Goal: Ask a question

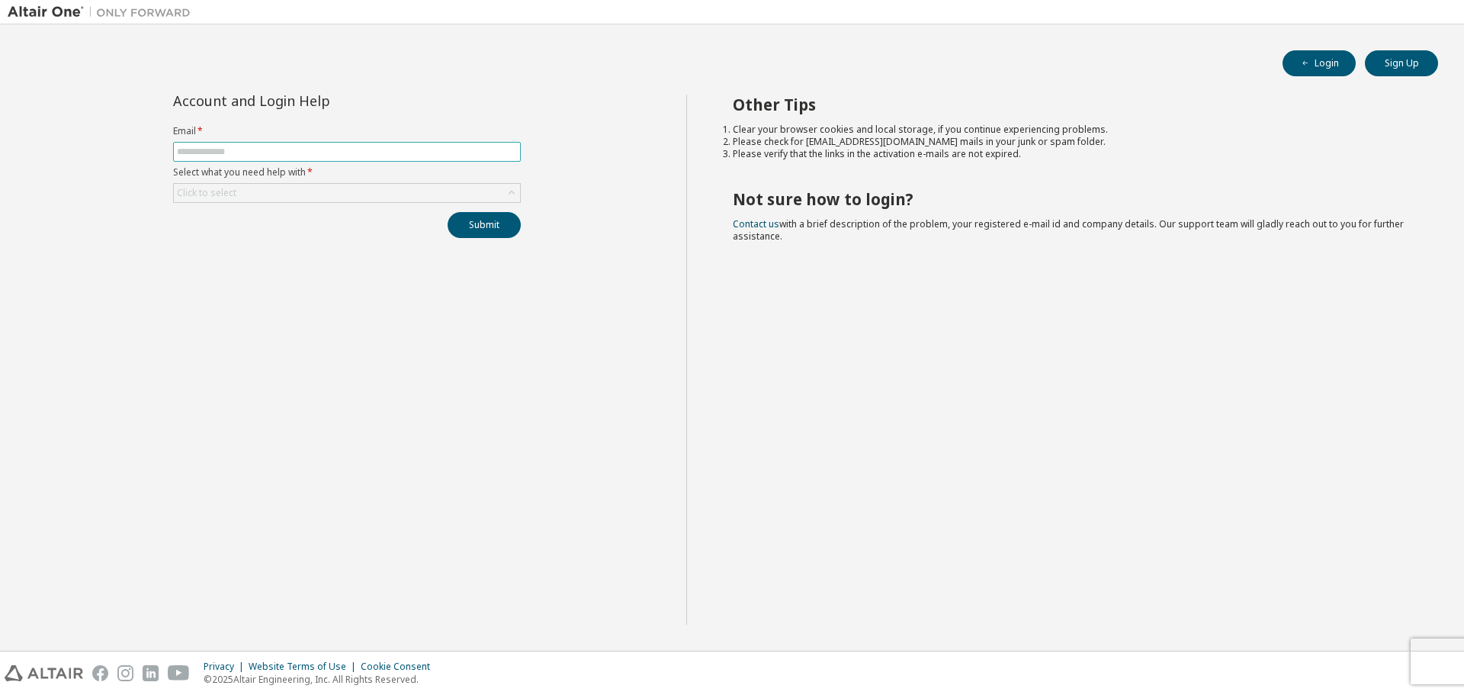
click at [285, 153] on input "text" at bounding box center [347, 152] width 340 height 12
type input "**********"
click at [304, 190] on div "Click to select" at bounding box center [347, 193] width 346 height 18
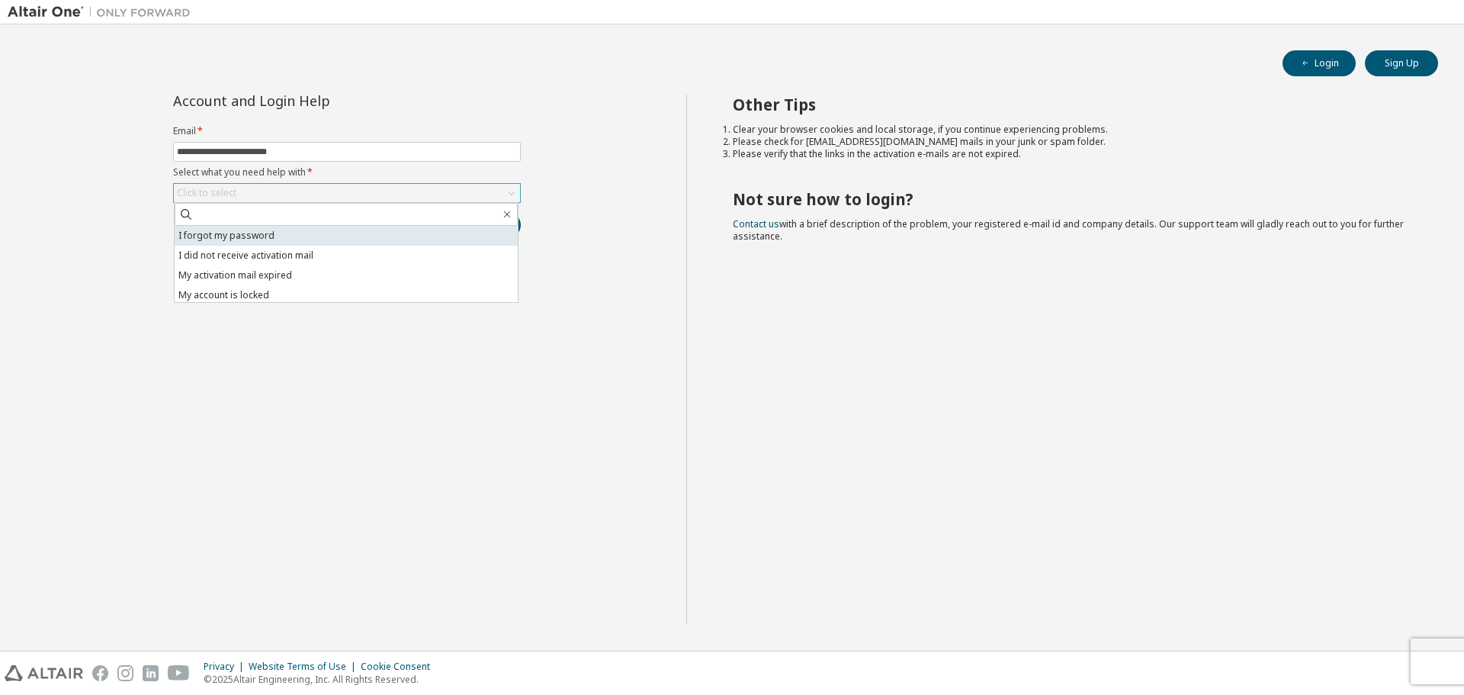
click at [262, 235] on li "I forgot my password" at bounding box center [346, 236] width 343 height 20
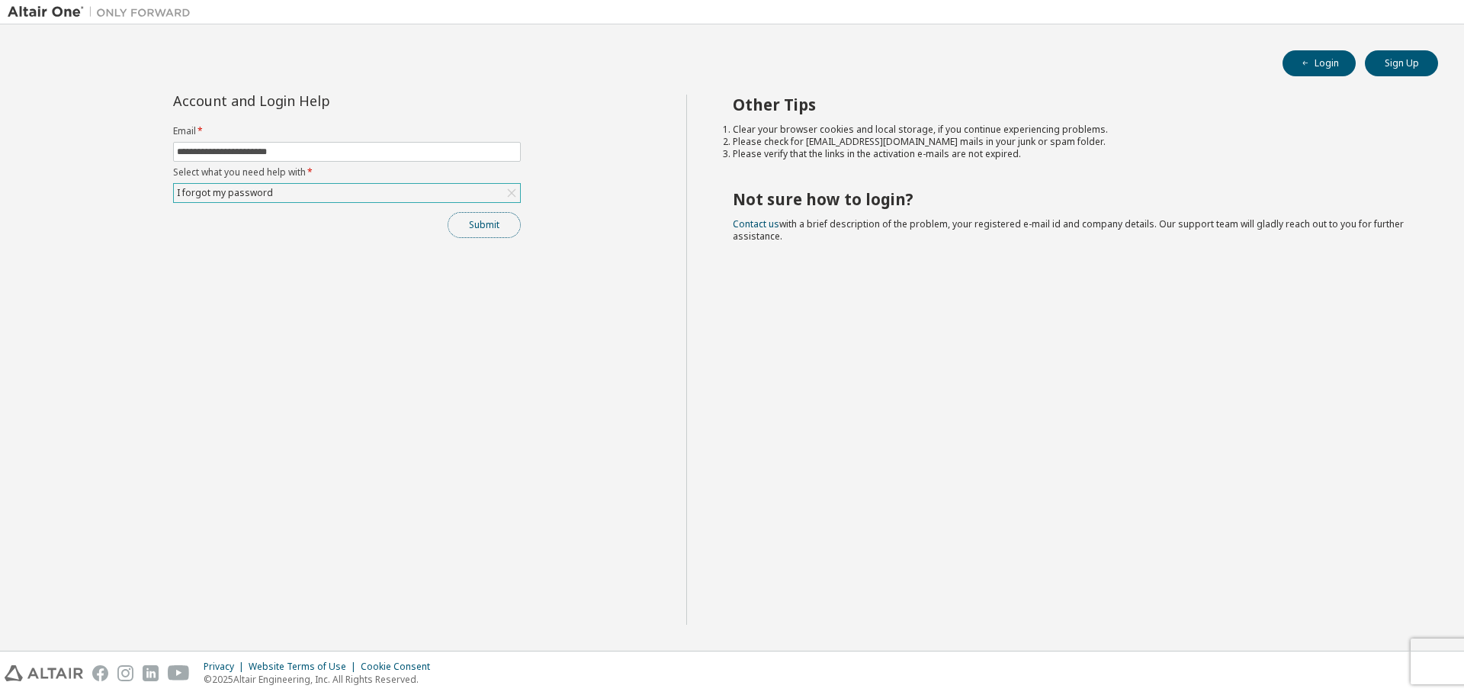
click at [505, 227] on button "Submit" at bounding box center [484, 225] width 73 height 26
click at [483, 223] on button "Submit" at bounding box center [484, 225] width 73 height 26
click at [307, 148] on input "**********" at bounding box center [347, 152] width 340 height 12
click at [497, 323] on div "**********" at bounding box center [347, 360] width 679 height 530
click at [489, 231] on button "Submit" at bounding box center [484, 225] width 73 height 26
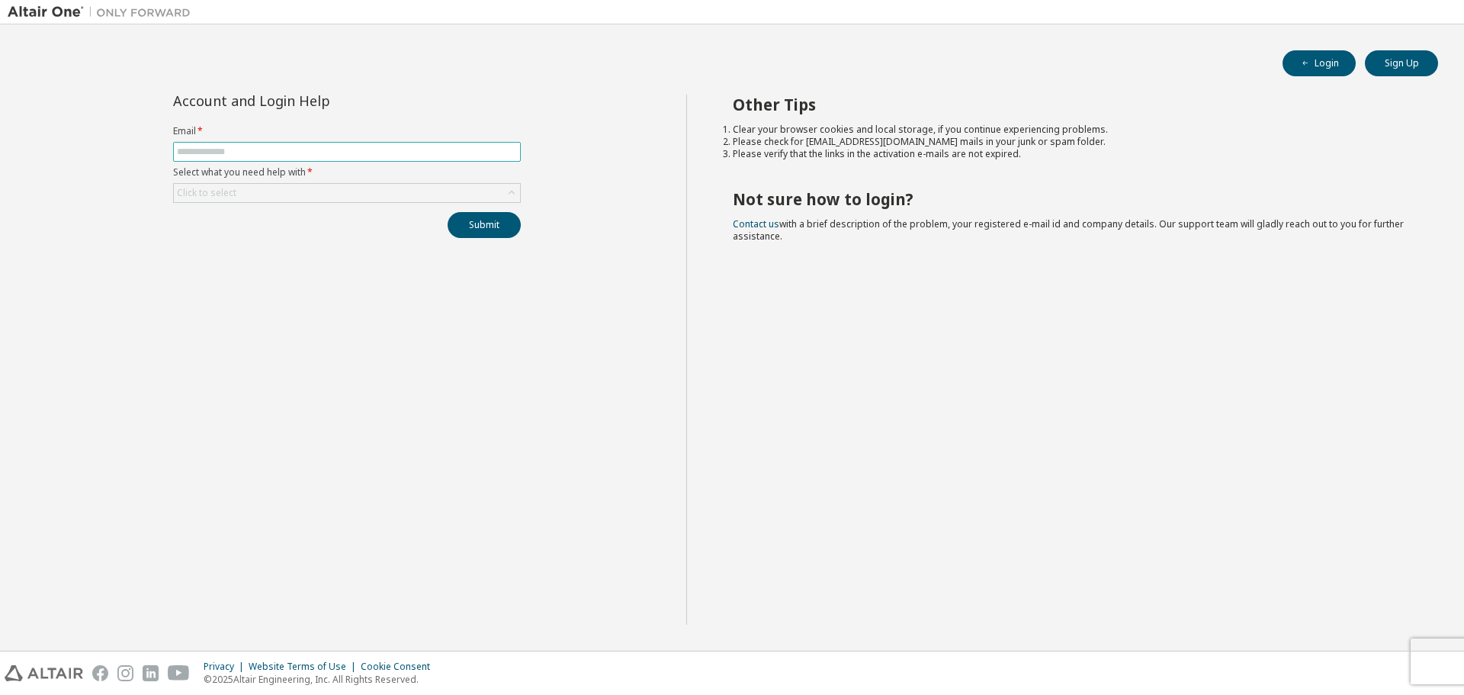
click at [382, 154] on input "text" at bounding box center [347, 152] width 340 height 12
type input "**********"
click at [342, 192] on div "Click to select" at bounding box center [347, 193] width 346 height 18
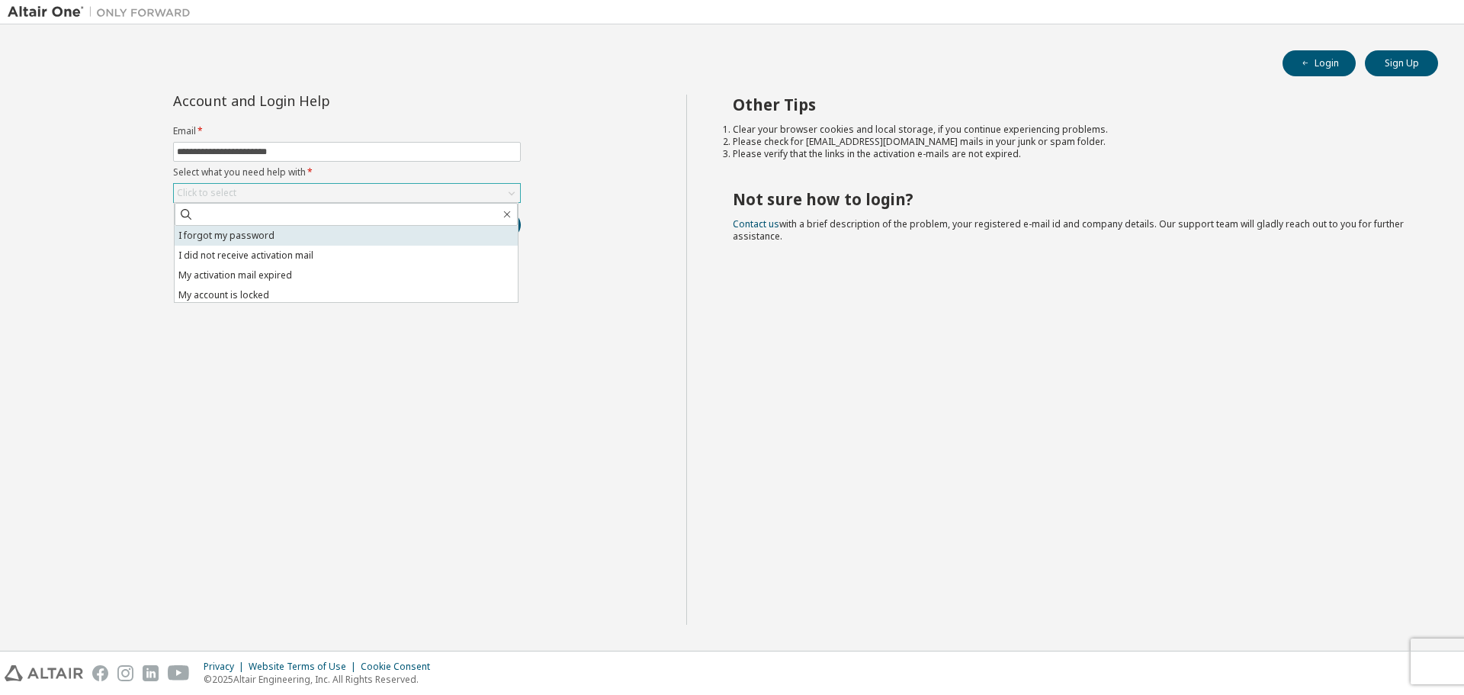
click at [296, 237] on li "I forgot my password" at bounding box center [346, 236] width 343 height 20
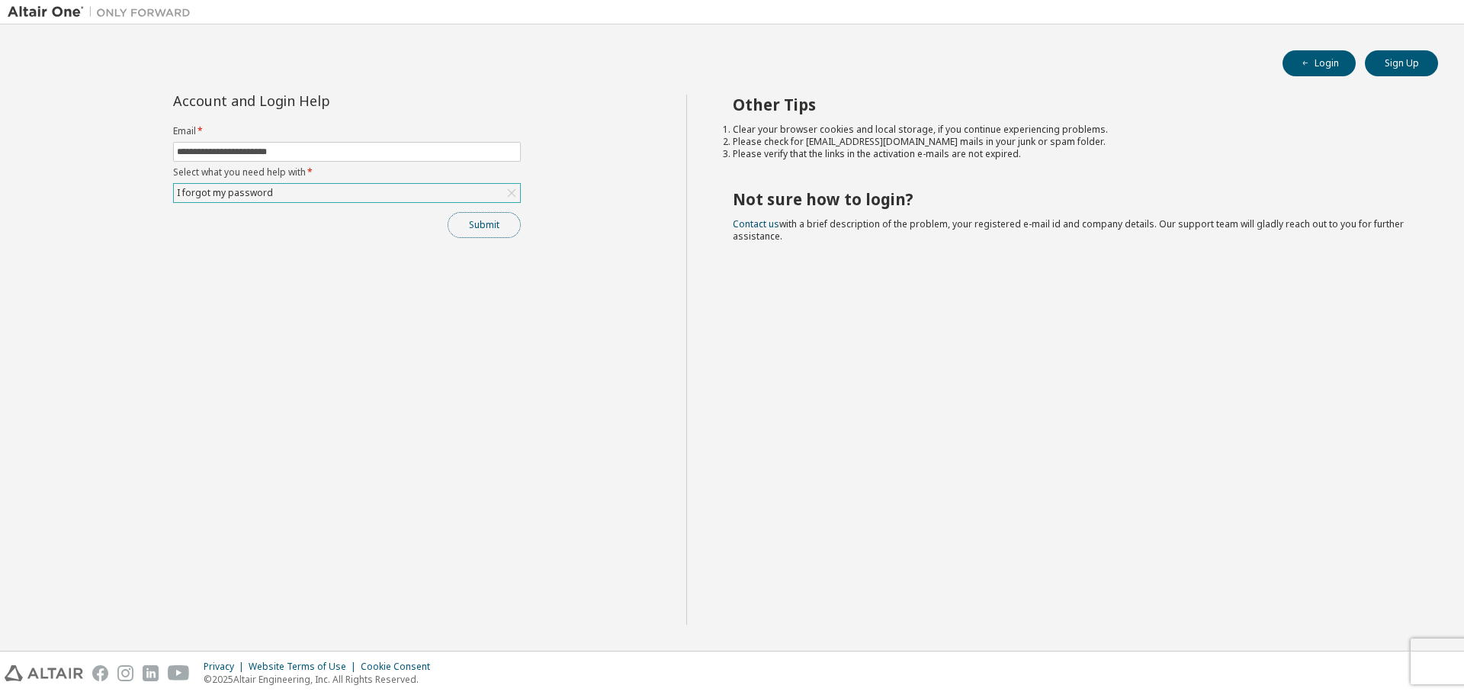
click at [503, 229] on button "Submit" at bounding box center [484, 225] width 73 height 26
click at [518, 194] on icon at bounding box center [511, 192] width 15 height 15
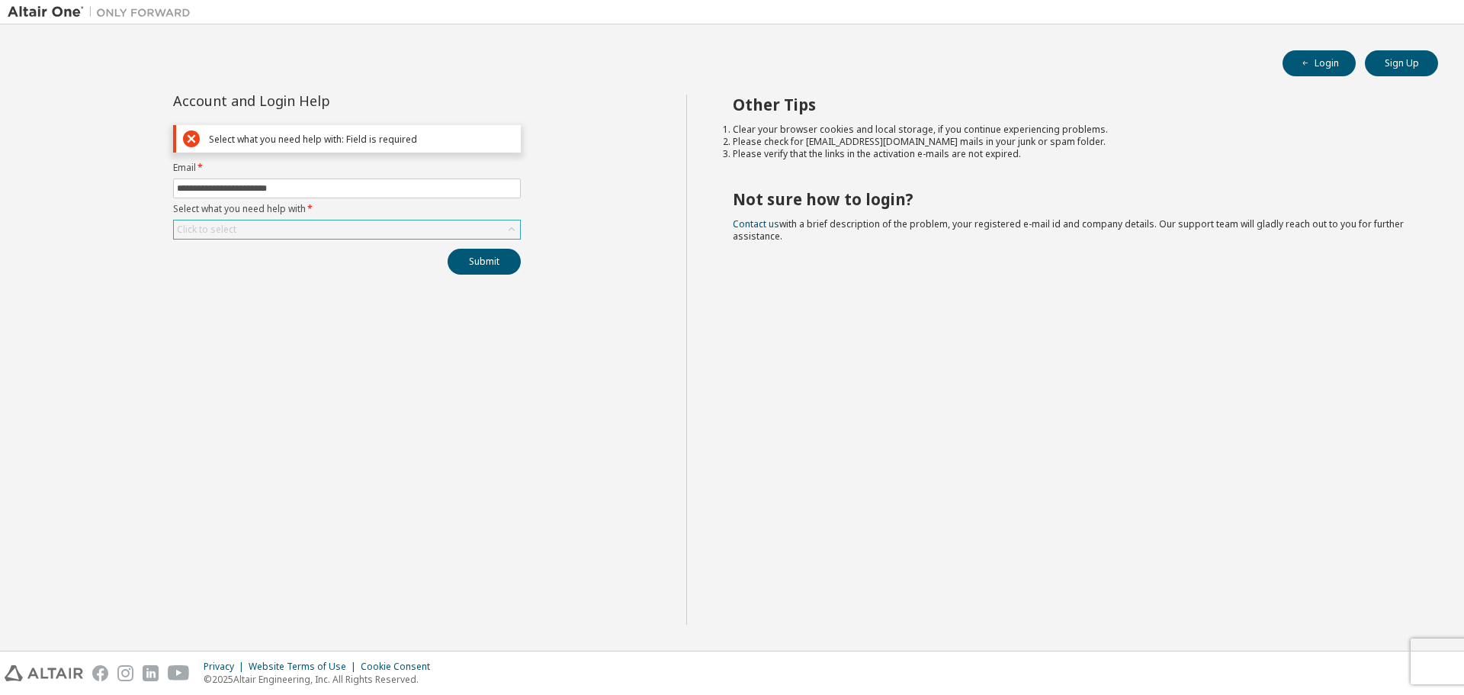
click at [406, 220] on div "Click to select" at bounding box center [347, 229] width 346 height 18
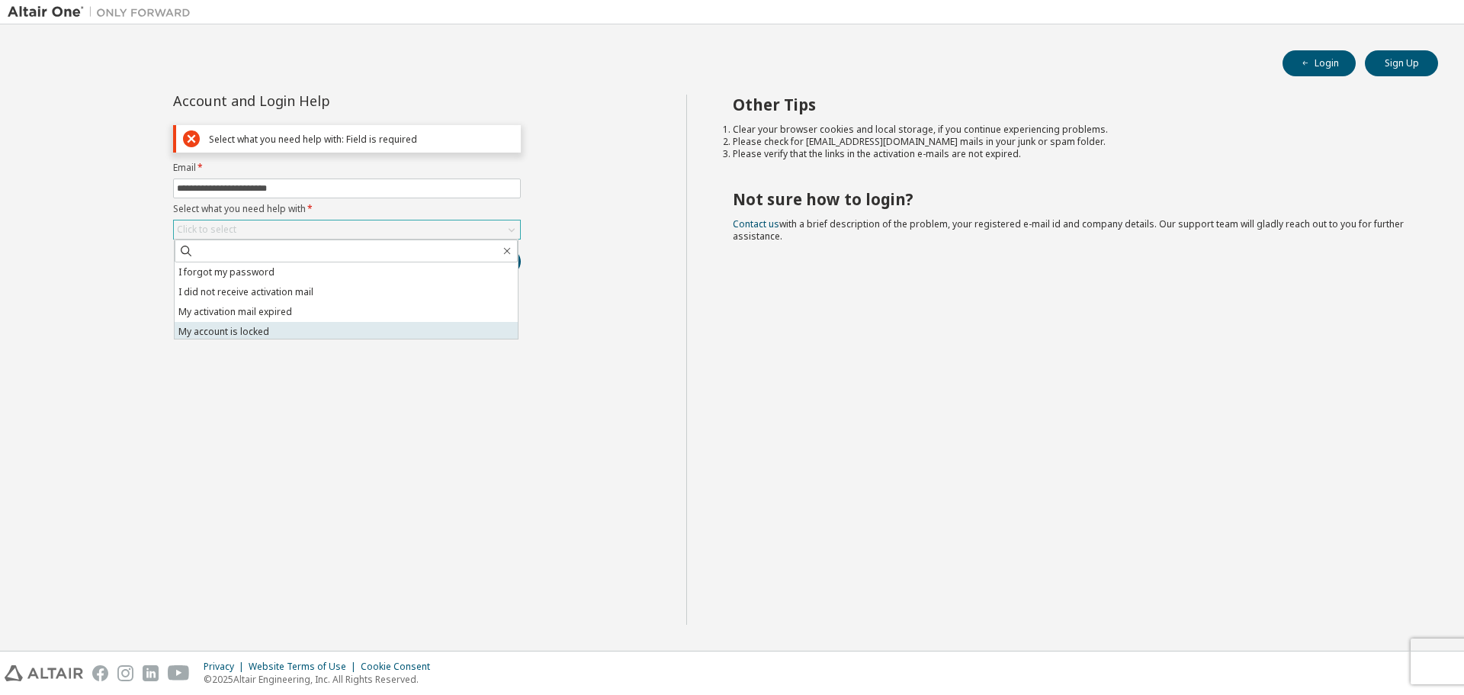
click at [319, 329] on li "My account is locked" at bounding box center [346, 332] width 343 height 20
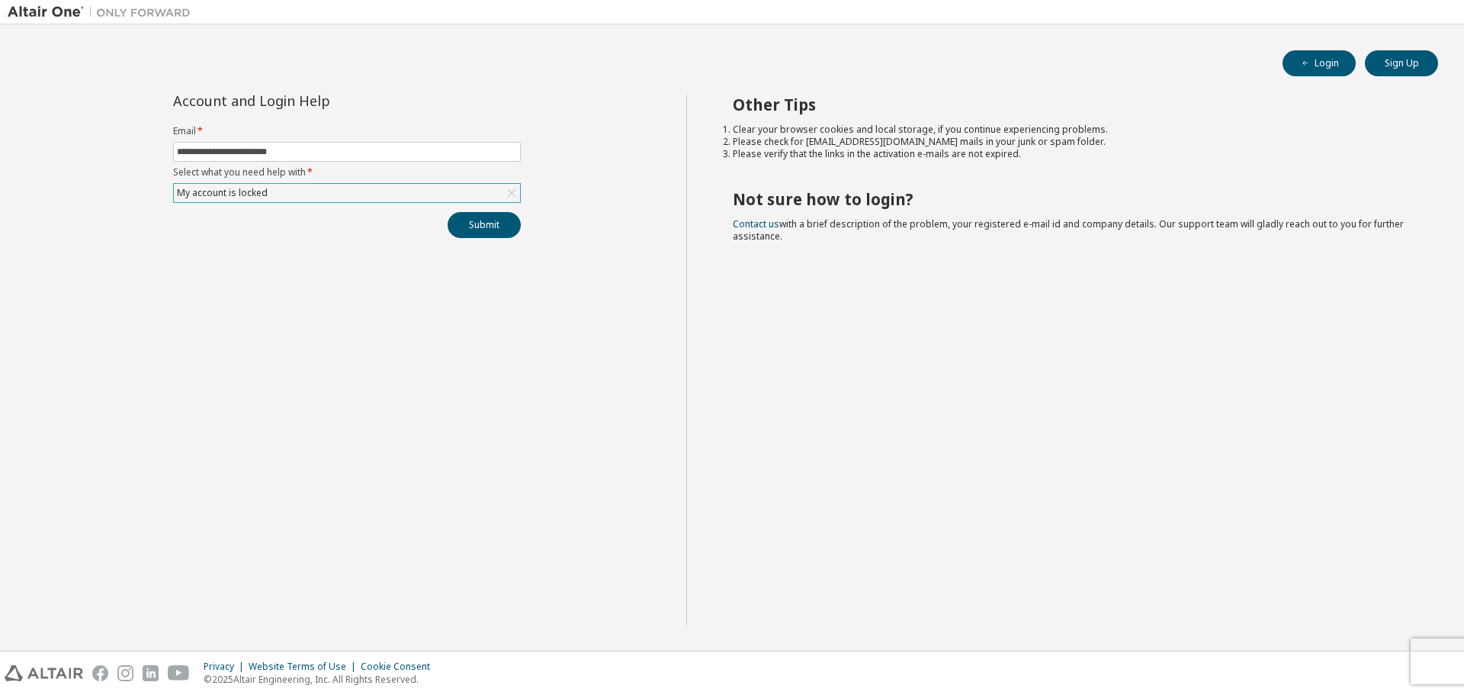
click at [255, 196] on div "My account is locked" at bounding box center [222, 193] width 95 height 17
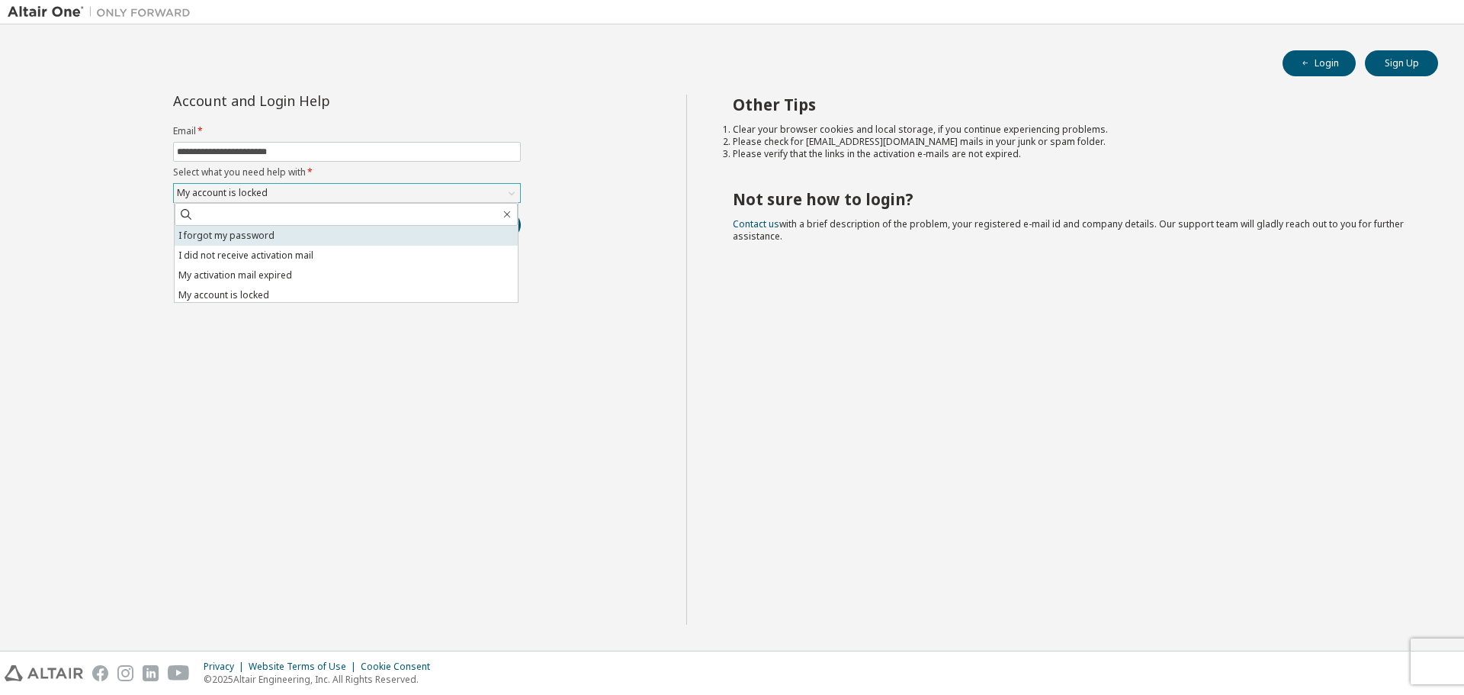
click at [242, 236] on li "I forgot my password" at bounding box center [346, 236] width 343 height 20
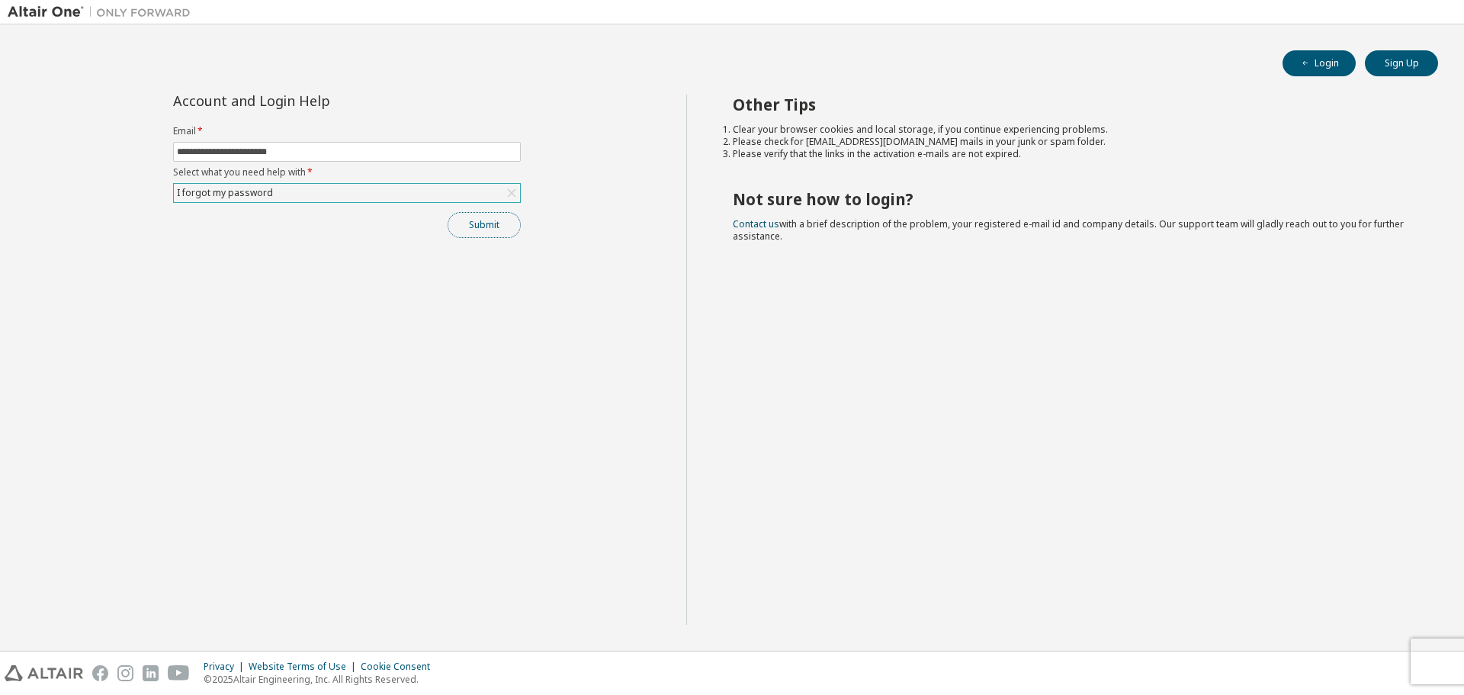
click at [488, 227] on button "Submit" at bounding box center [484, 225] width 73 height 26
click at [312, 199] on div "I forgot my password" at bounding box center [347, 193] width 346 height 18
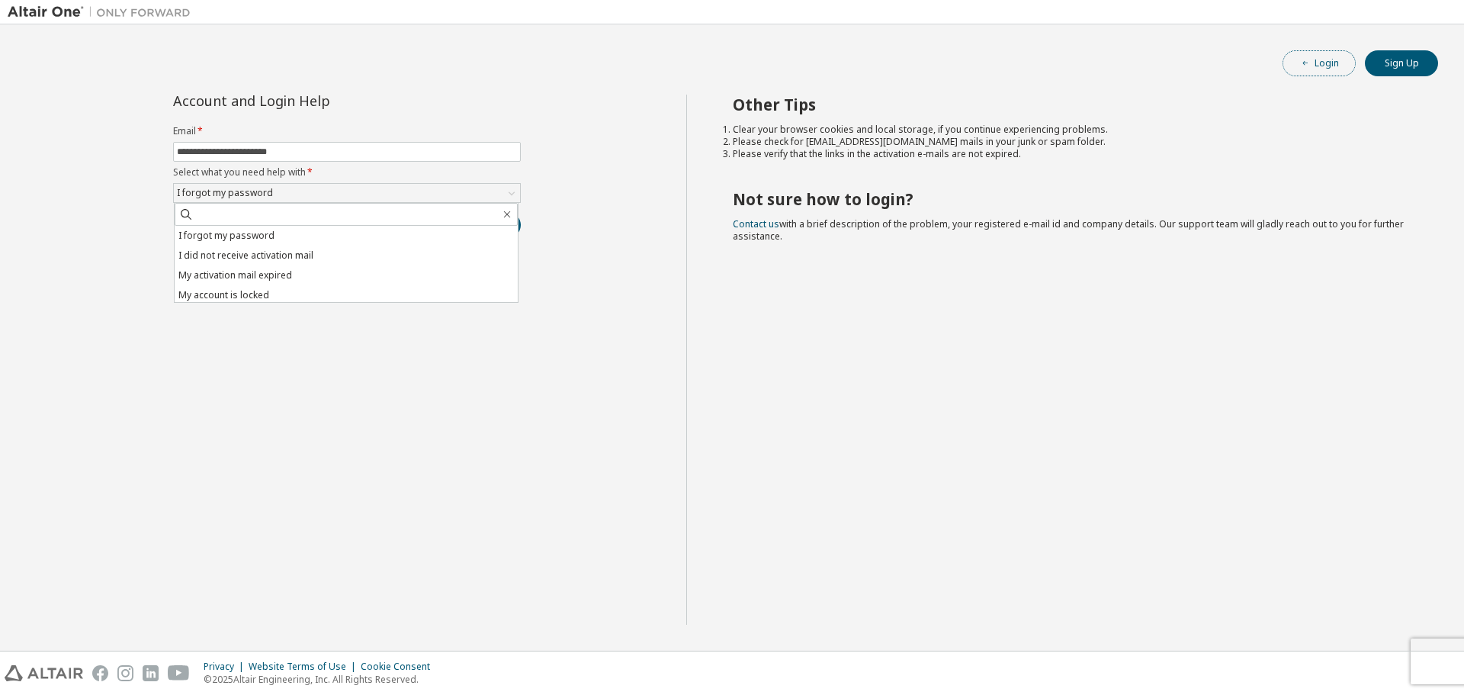
click at [1304, 69] on span "button" at bounding box center [1305, 63] width 12 height 12
